Goal: Information Seeking & Learning: Learn about a topic

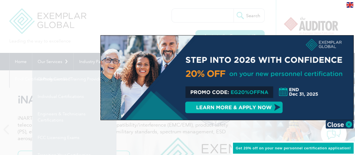
click at [63, 59] on div at bounding box center [177, 77] width 355 height 155
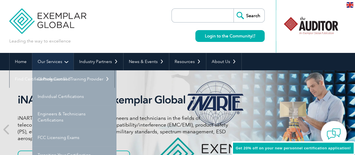
click at [59, 62] on link "Our Services" at bounding box center [52, 61] width 41 height 17
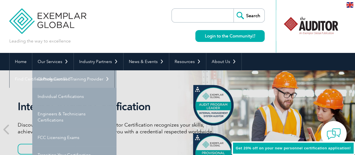
click at [59, 78] on link "Getting Certified" at bounding box center [74, 78] width 84 height 17
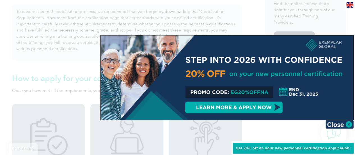
scroll to position [393, 0]
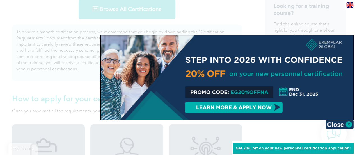
click at [173, 24] on div at bounding box center [177, 77] width 355 height 155
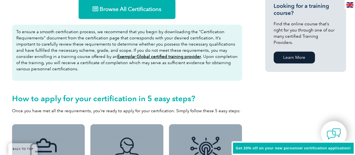
click at [142, 14] on link "Browse All Certifications" at bounding box center [127, 9] width 97 height 20
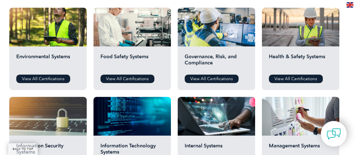
scroll to position [197, 0]
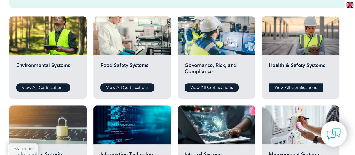
click at [300, 87] on link "View All Certifications" at bounding box center [296, 87] width 54 height 8
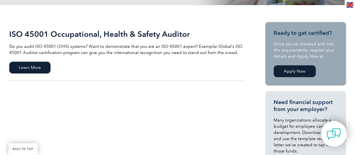
scroll to position [112, 0]
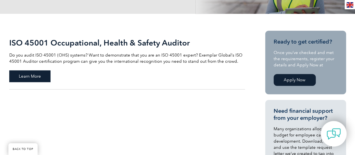
click at [32, 75] on span "Learn More" at bounding box center [29, 76] width 41 height 12
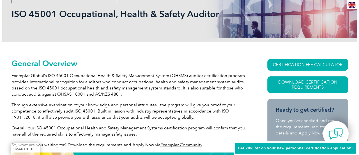
scroll to position [112, 0]
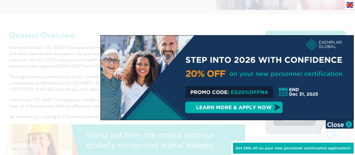
click at [250, 27] on div at bounding box center [177, 77] width 355 height 155
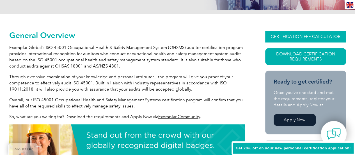
click at [323, 38] on link "CERTIFICATION FEE CALCULATOR" at bounding box center [305, 37] width 81 height 12
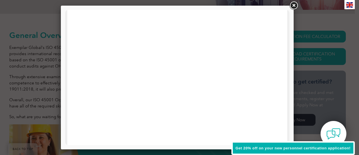
scroll to position [0, 0]
click at [292, 6] on link at bounding box center [294, 6] width 10 height 10
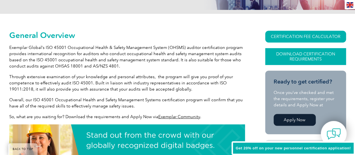
click at [284, 50] on link "Download Certification Requirements" at bounding box center [305, 56] width 81 height 17
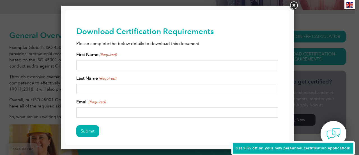
click at [294, 6] on link at bounding box center [294, 6] width 10 height 10
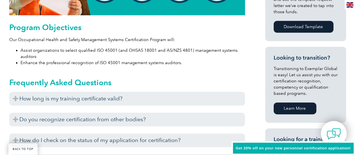
scroll to position [309, 0]
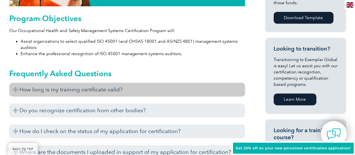
click at [122, 88] on h3 "How long is my training certificate valid?" at bounding box center [127, 90] width 236 height 14
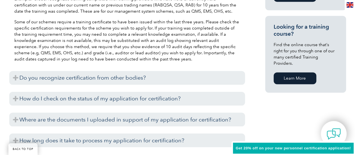
scroll to position [421, 0]
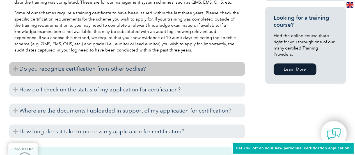
click at [80, 69] on h3 "Do you recognize certification from other bodies?" at bounding box center [127, 69] width 236 height 14
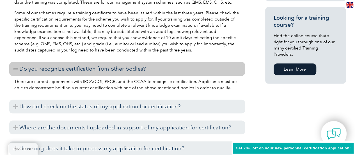
scroll to position [449, 0]
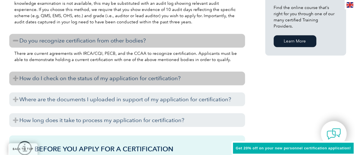
click at [122, 77] on h3 "How do I check on the status of my application for certification?" at bounding box center [127, 78] width 236 height 14
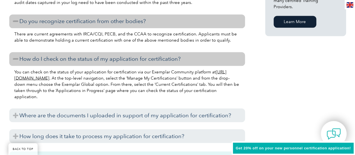
scroll to position [477, 0]
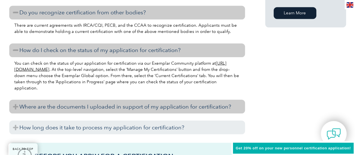
click at [115, 107] on h3 "Where are the documents I uploaded in support of my application for certificati…" at bounding box center [127, 106] width 236 height 14
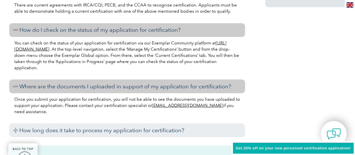
scroll to position [505, 0]
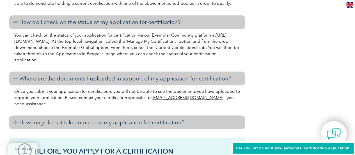
click at [125, 121] on h3 "How long does it take to process my application for certification?" at bounding box center [127, 122] width 236 height 14
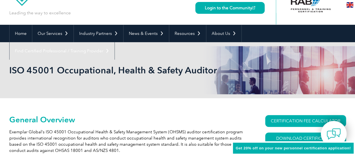
scroll to position [0, 0]
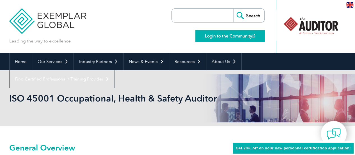
click at [211, 38] on link "Login to the Community" at bounding box center [229, 36] width 69 height 12
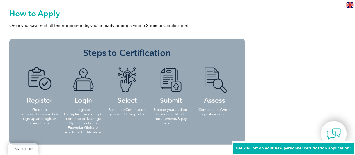
scroll to position [730, 0]
